Goal: Transaction & Acquisition: Purchase product/service

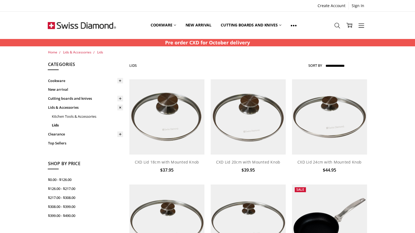
click at [99, 52] on span "Lids" at bounding box center [100, 52] width 6 height 5
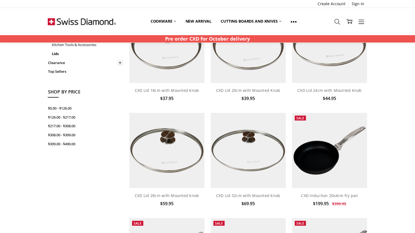
scroll to position [98, 0]
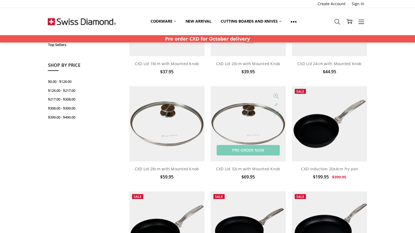
click at [256, 126] on img at bounding box center [248, 123] width 75 height 75
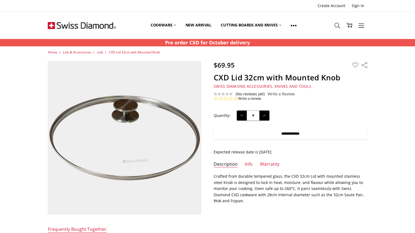
click at [288, 132] on input "**********" at bounding box center [291, 133] width 154 height 11
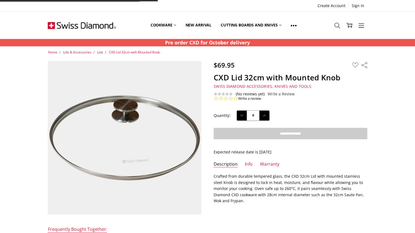
type input "**********"
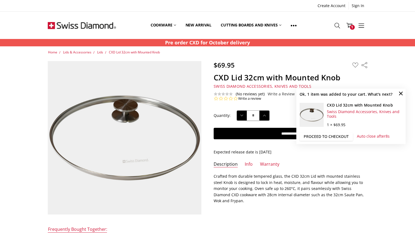
click at [332, 137] on link "Proceed to checkout" at bounding box center [326, 137] width 53 height 8
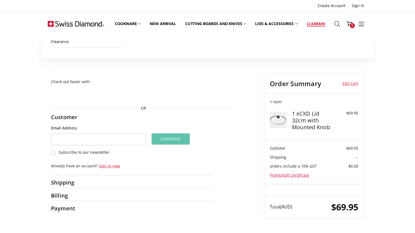
click at [318, 23] on link "Clearance" at bounding box center [319, 24] width 35 height 24
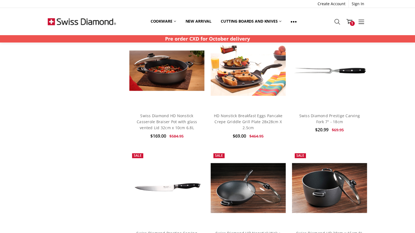
scroll to position [404, 0]
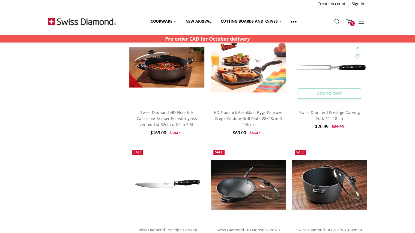
click at [328, 92] on link "Add to Cart" at bounding box center [329, 93] width 63 height 10
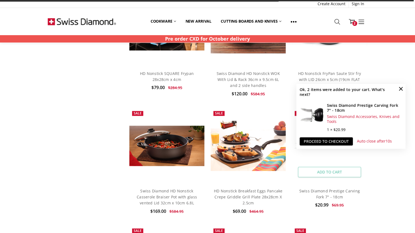
scroll to position [316, 0]
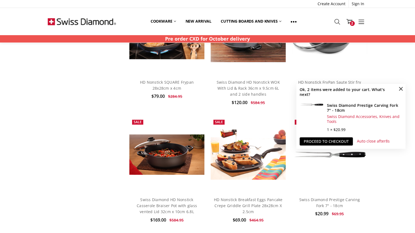
click at [400, 89] on span "×" at bounding box center [400, 88] width 9 height 9
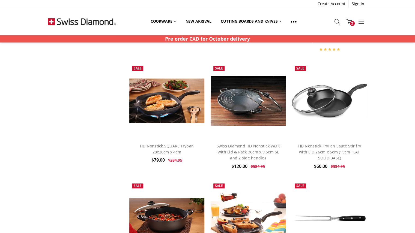
scroll to position [240, 0]
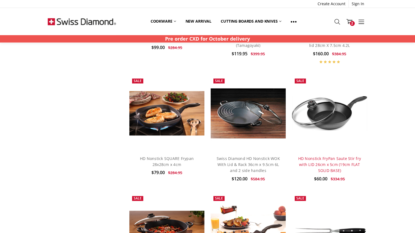
click at [330, 162] on link "HD Nonstick FryPan Saute Stir fry with LID 26cm x 5cm (19cm FLAT SOLID BASE)" at bounding box center [329, 164] width 63 height 17
